Goal: Information Seeking & Learning: Check status

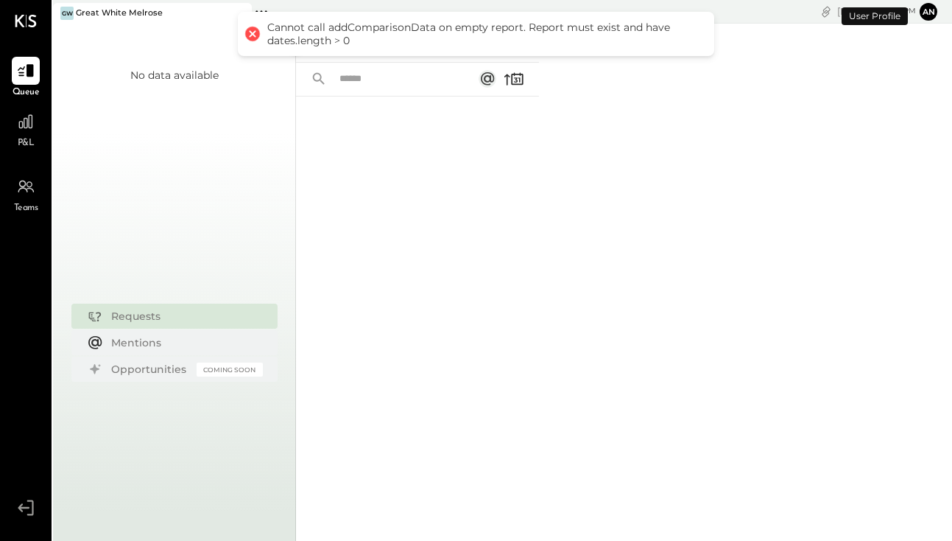
click at [26, 141] on span "P&L" at bounding box center [26, 143] width 17 height 13
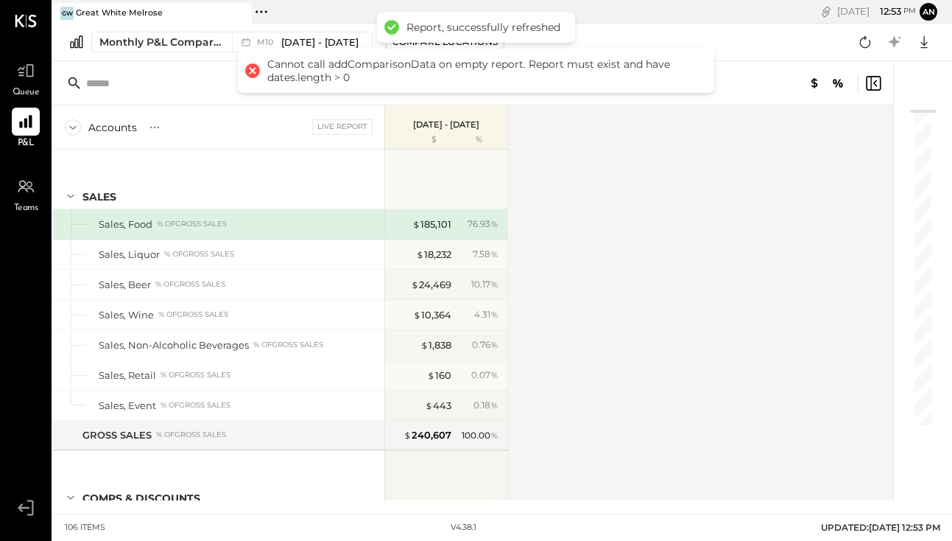
click at [248, 68] on div at bounding box center [252, 70] width 21 height 21
click at [251, 74] on div at bounding box center [252, 70] width 21 height 21
click at [350, 42] on span "[DATE] - [DATE]" at bounding box center [319, 42] width 77 height 14
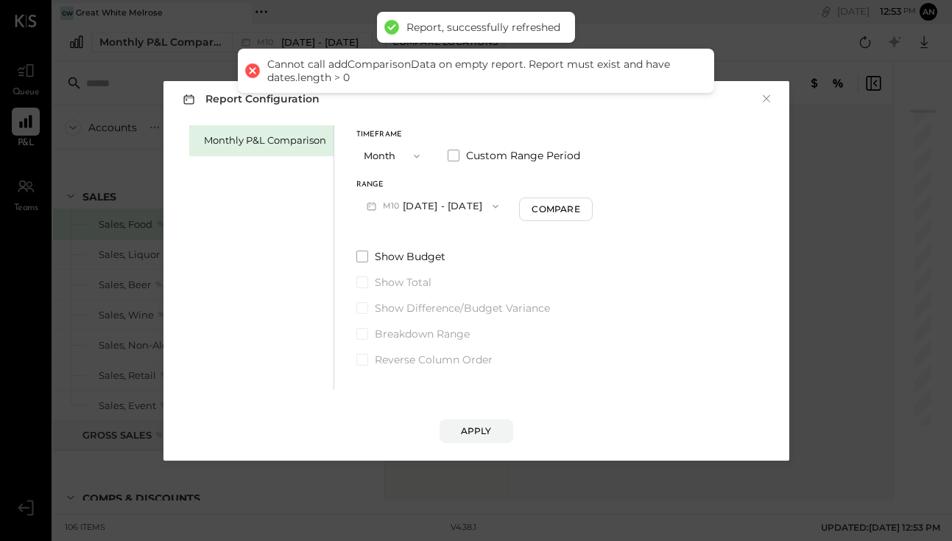
click at [435, 201] on button "M10 [DATE] - [DATE]" at bounding box center [432, 205] width 153 height 27
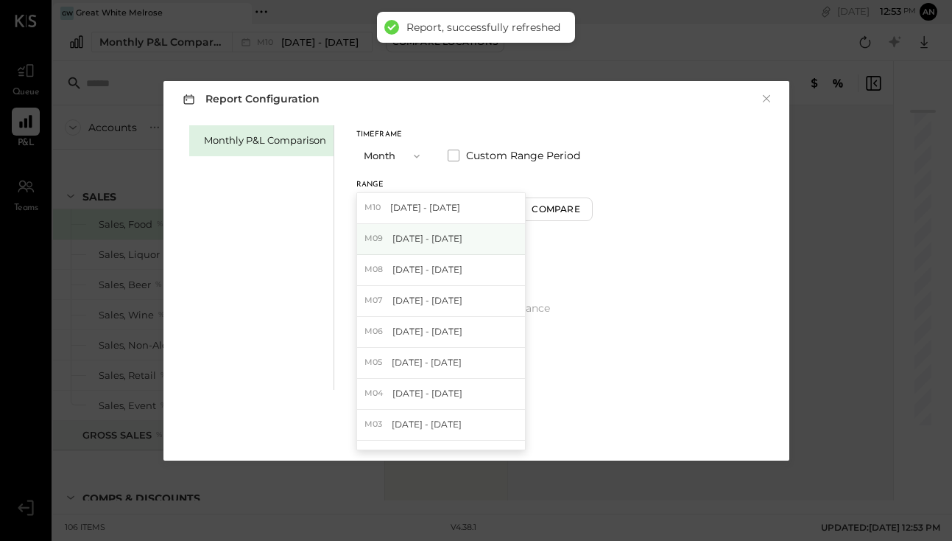
click at [431, 240] on span "[DATE] - [DATE]" at bounding box center [427, 238] width 70 height 13
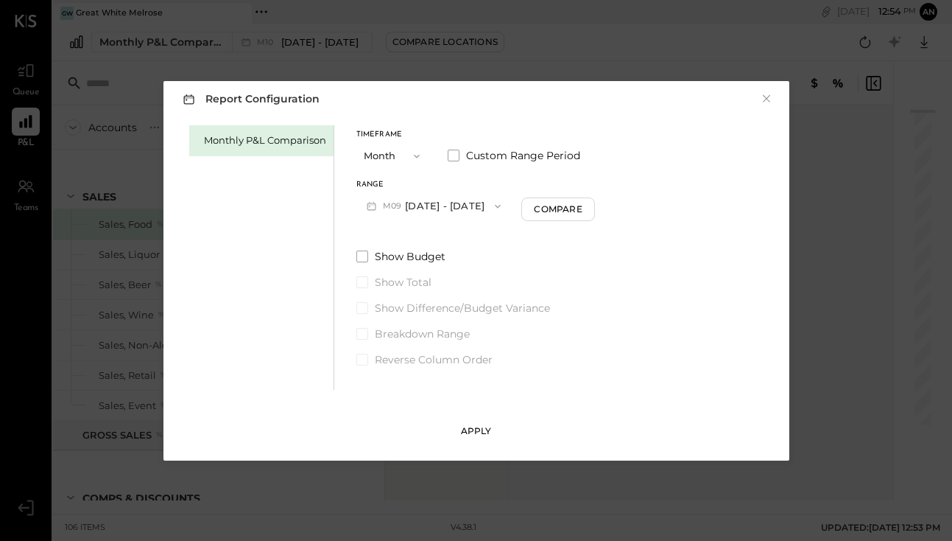
click at [471, 432] on div "Apply" at bounding box center [476, 430] width 31 height 13
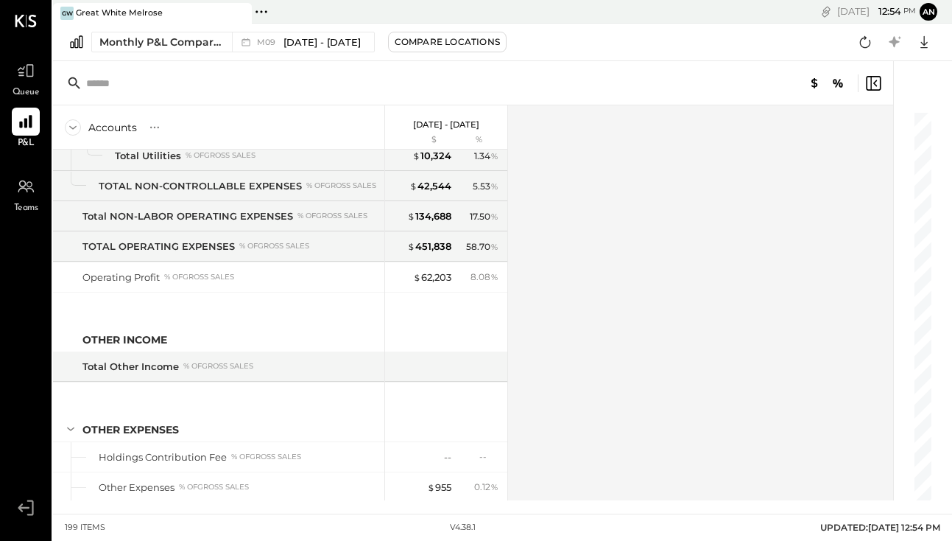
scroll to position [4189, 0]
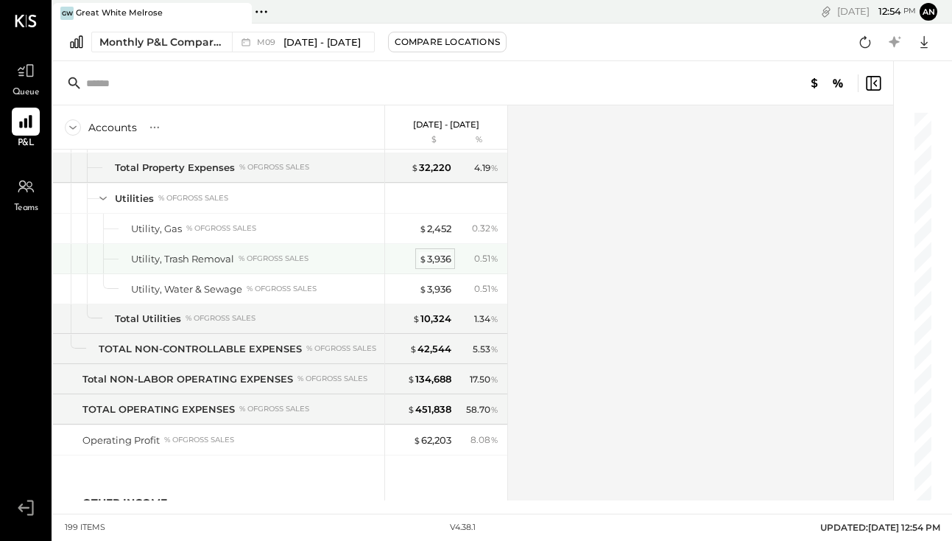
click at [438, 262] on div "$ 3,936" at bounding box center [435, 259] width 32 height 14
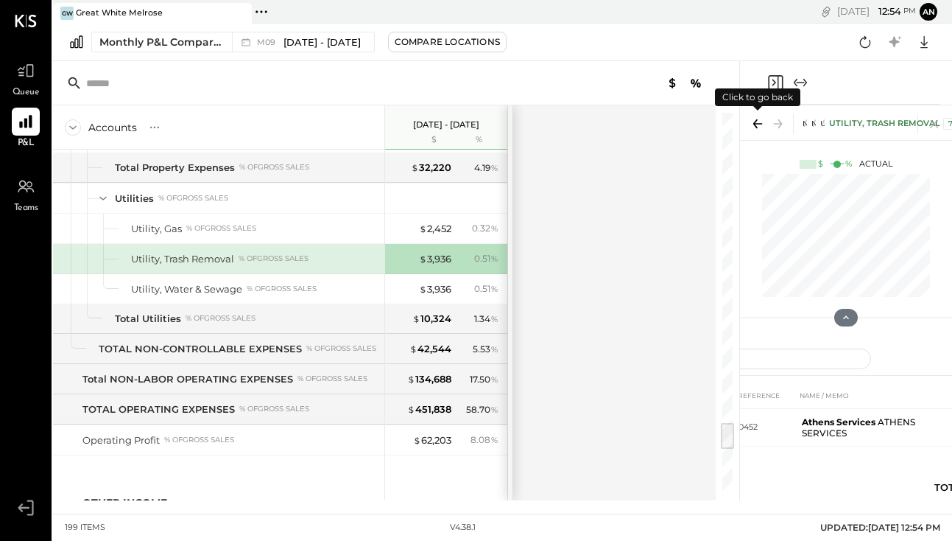
click at [756, 123] on icon at bounding box center [757, 123] width 21 height 21
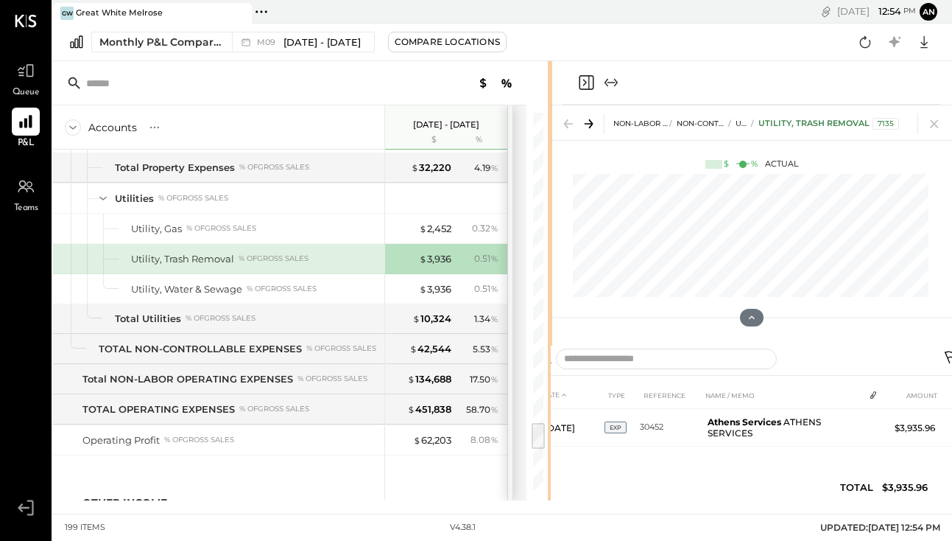
drag, startPoint x: 738, startPoint y: 135, endPoint x: 549, endPoint y: 153, distance: 190.1
click at [549, 153] on div at bounding box center [550, 280] width 4 height 439
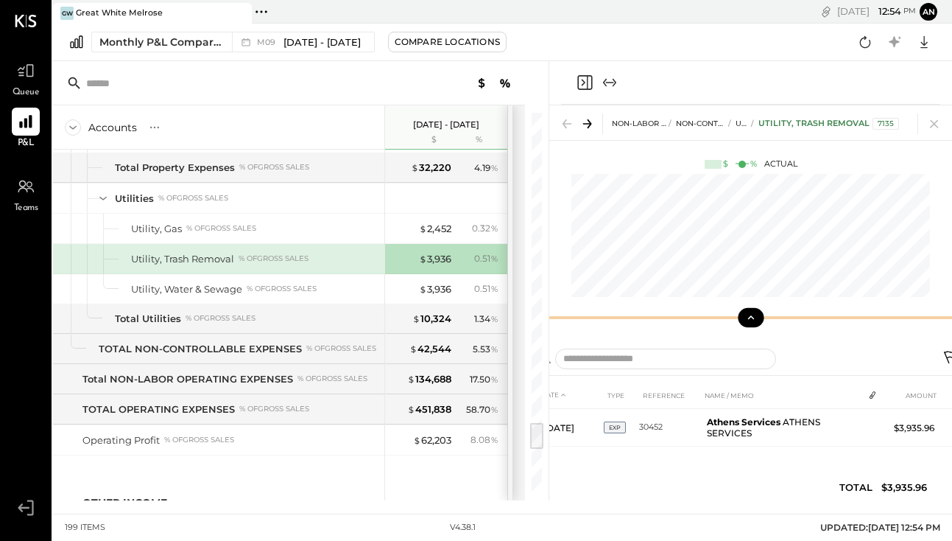
click at [753, 319] on icon at bounding box center [750, 317] width 13 height 13
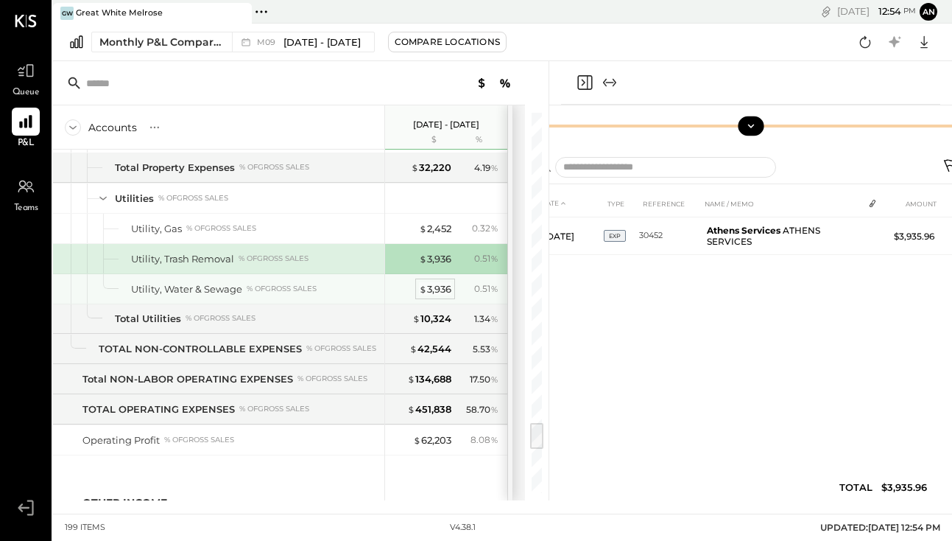
click at [430, 291] on div "$ 3,936" at bounding box center [435, 289] width 32 height 14
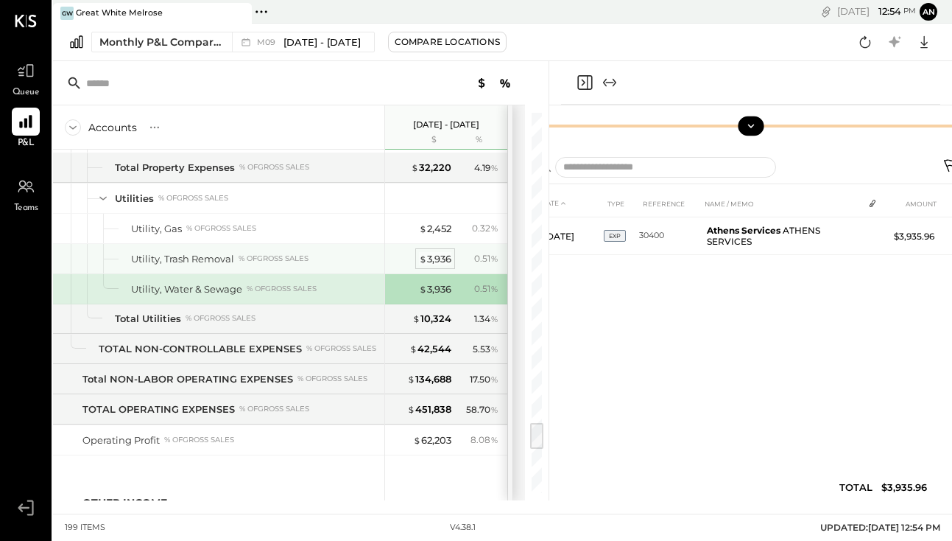
click at [432, 259] on div "$ 3,936" at bounding box center [435, 259] width 32 height 14
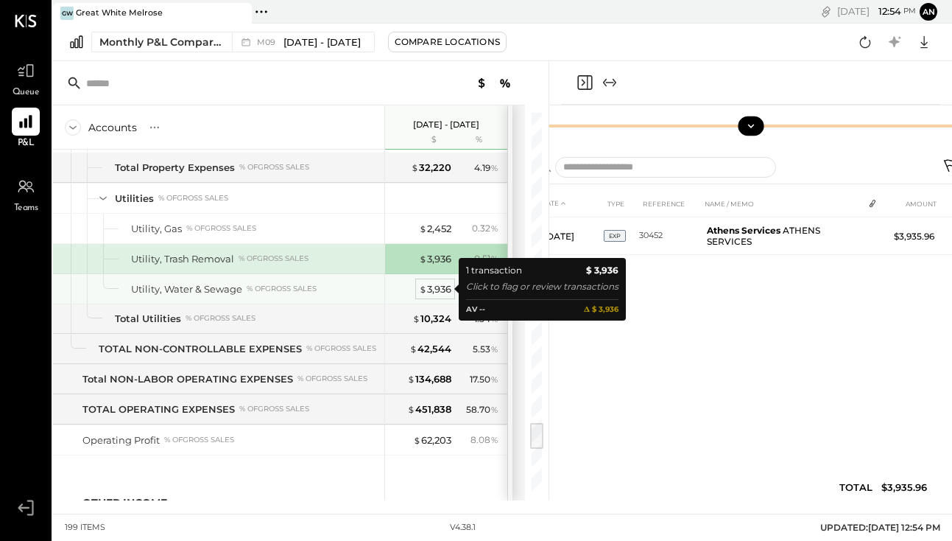
click at [435, 282] on div "$ 3,936" at bounding box center [435, 289] width 32 height 14
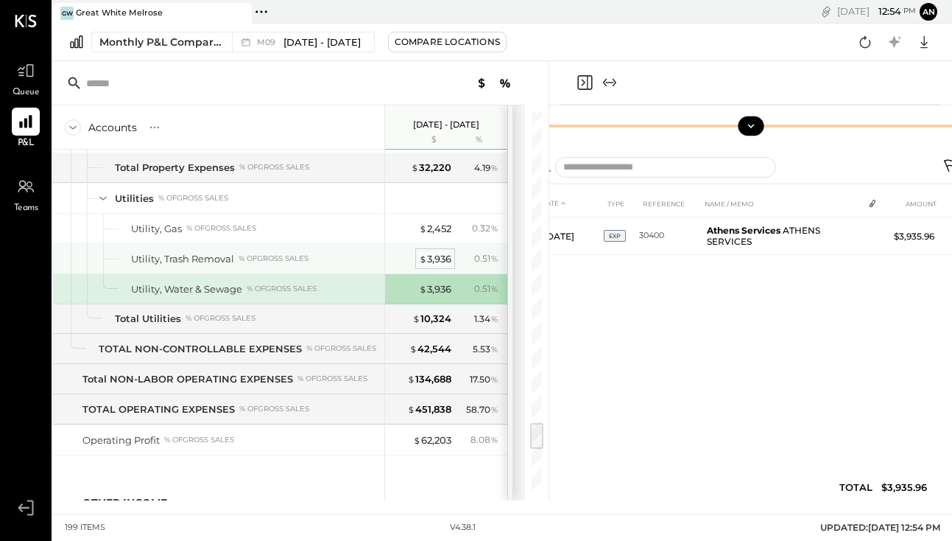
click at [432, 259] on div "$ 3,936" at bounding box center [435, 259] width 32 height 14
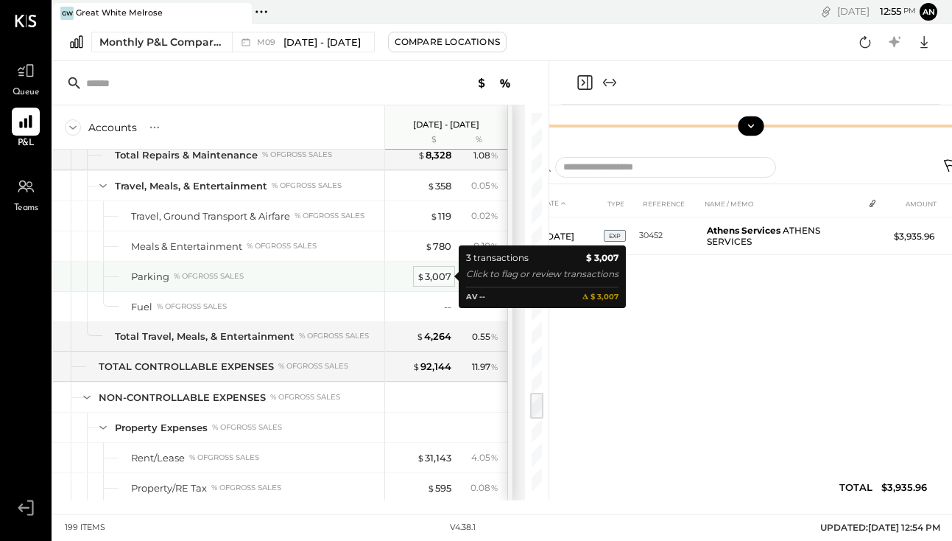
scroll to position [3782, 0]
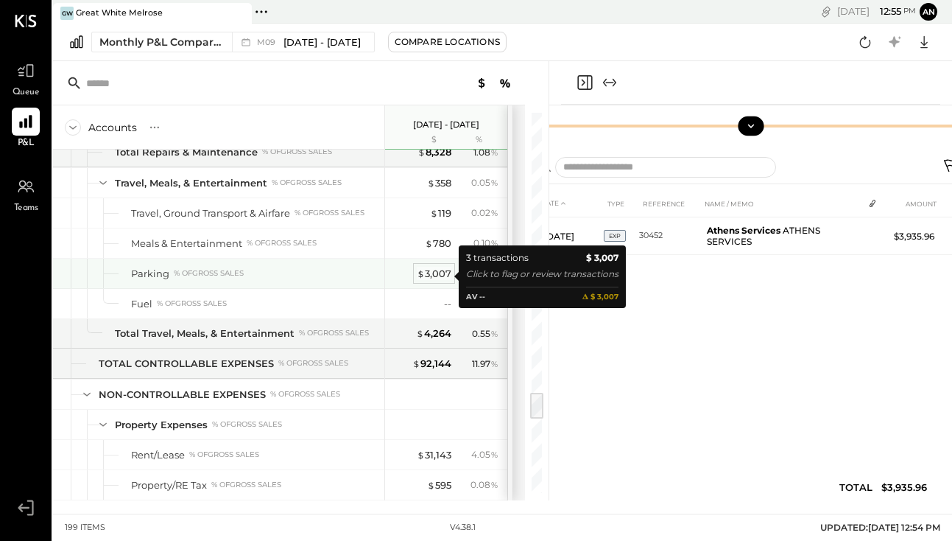
click at [437, 275] on div "$ 3,007" at bounding box center [434, 274] width 35 height 14
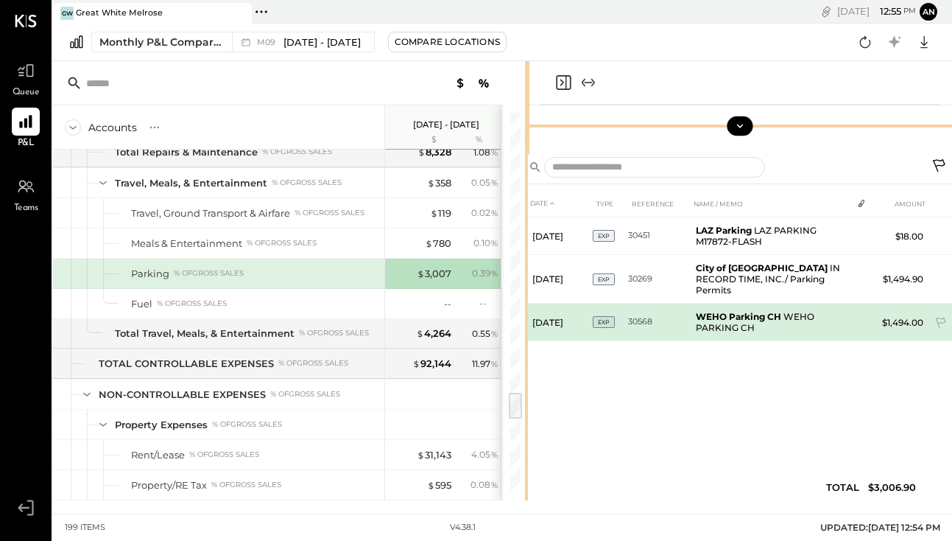
drag, startPoint x: 548, startPoint y: 342, endPoint x: 528, endPoint y: 338, distance: 20.2
click at [528, 338] on div "Accounts S % GL [DATE] - [DATE] $ % SALES Sales, Food % of GROSS SALES Sales, L…" at bounding box center [502, 280] width 899 height 439
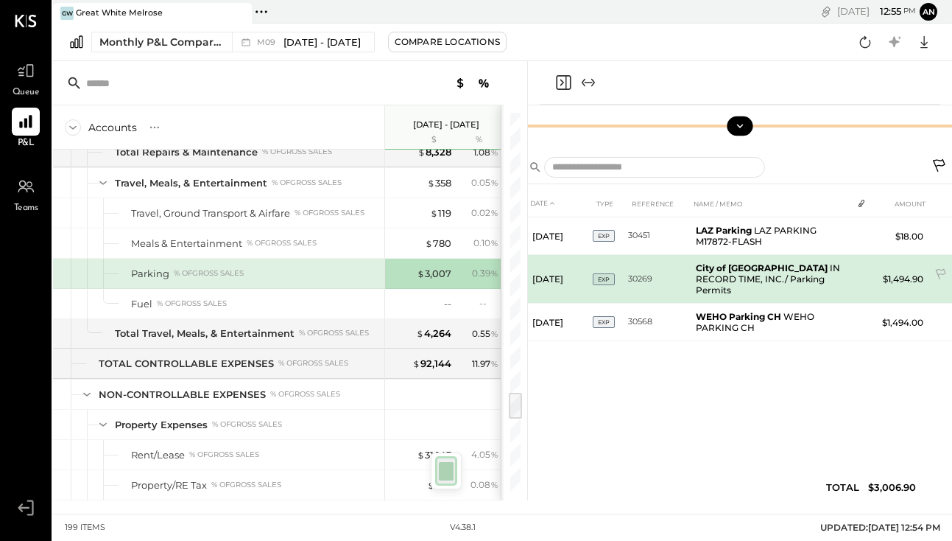
click at [766, 272] on b "City of [GEOGRAPHIC_DATA]" at bounding box center [762, 267] width 132 height 11
click at [711, 274] on td "City of [GEOGRAPHIC_DATA] IN RECORD TIME, INC./ Parking Permits" at bounding box center [771, 279] width 162 height 49
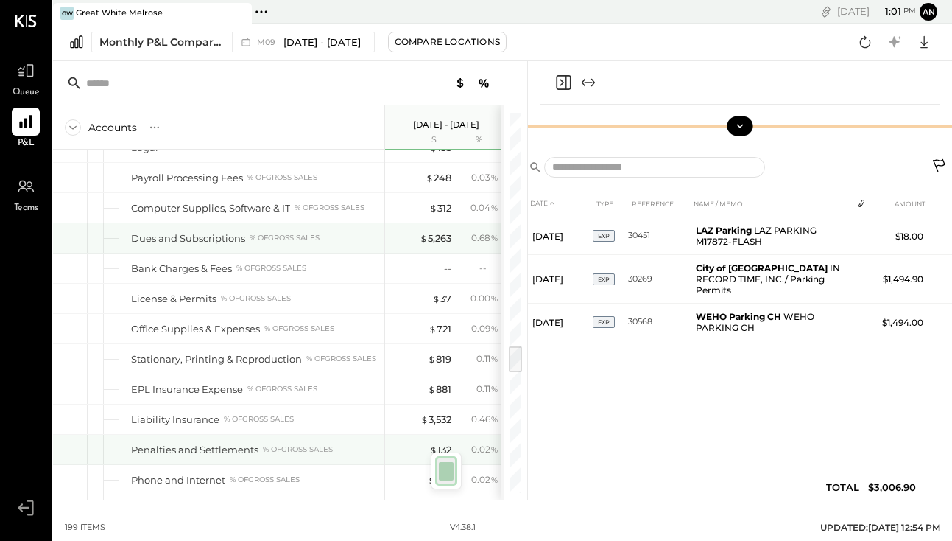
scroll to position [3153, 0]
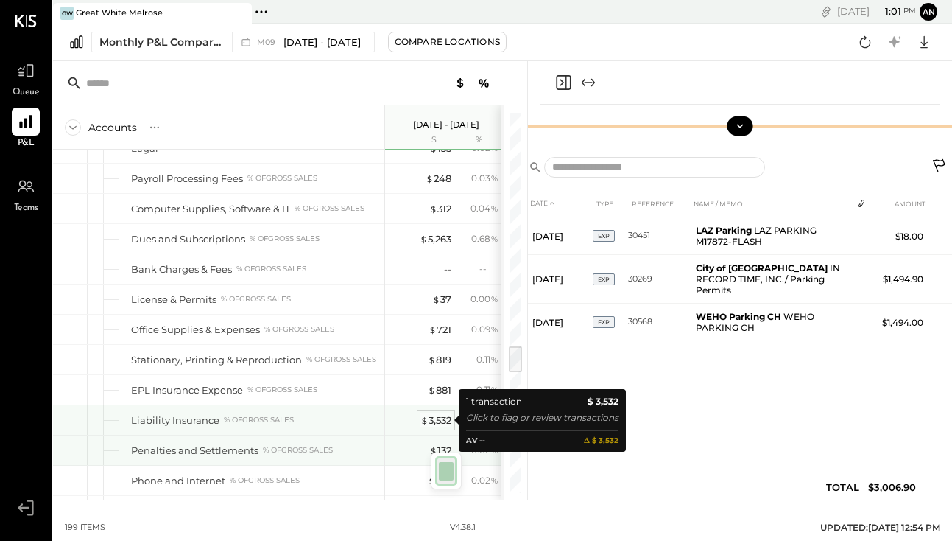
click at [440, 415] on div "$ 3,532" at bounding box center [435, 420] width 31 height 14
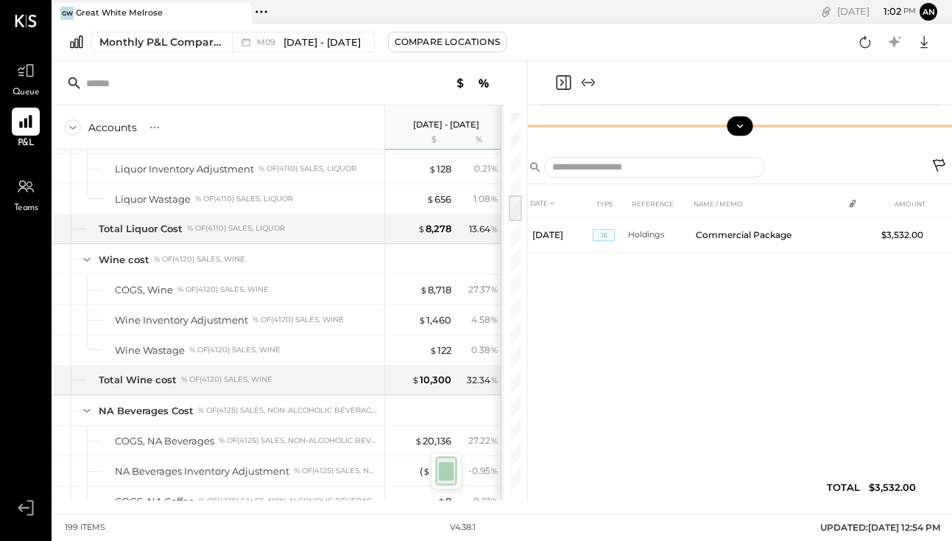
scroll to position [1110, 0]
